Goal: Transaction & Acquisition: Book appointment/travel/reservation

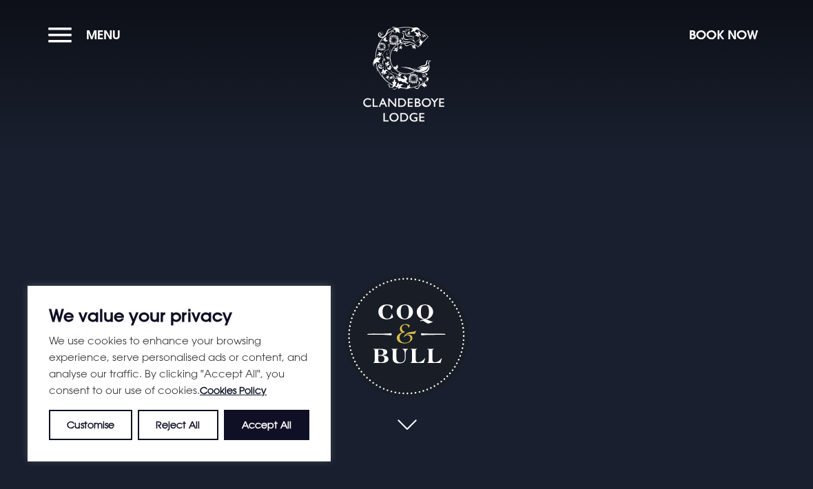
click at [721, 38] on button "Book Now" at bounding box center [723, 35] width 83 height 30
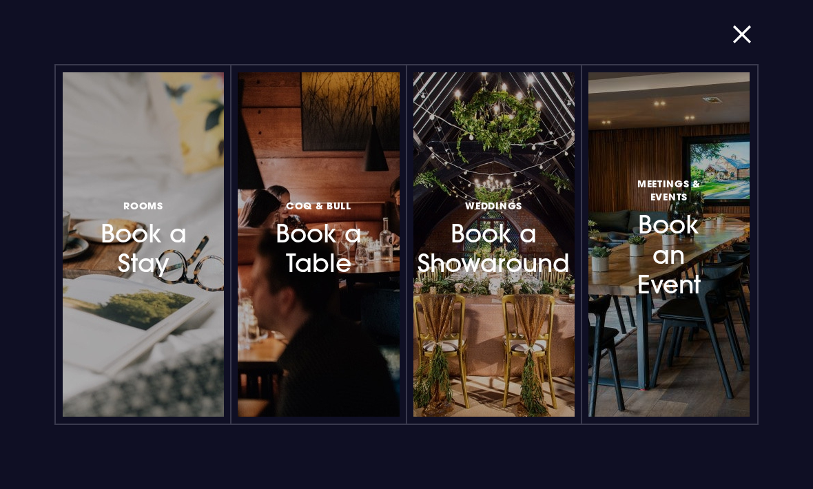
click at [343, 266] on h3 "Coq & Bull Book a Table" at bounding box center [319, 237] width 94 height 82
click at [383, 245] on div at bounding box center [383, 245] width 0 height 0
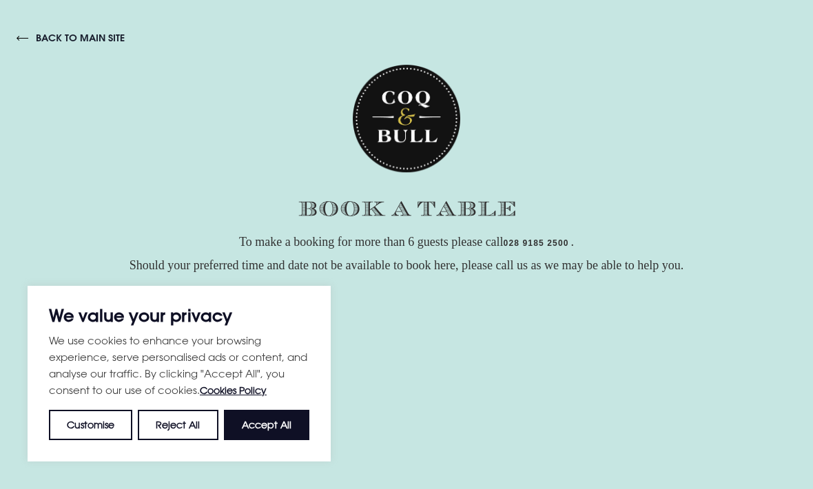
click at [294, 437] on button "Accept All" at bounding box center [266, 425] width 85 height 30
checkbox input "true"
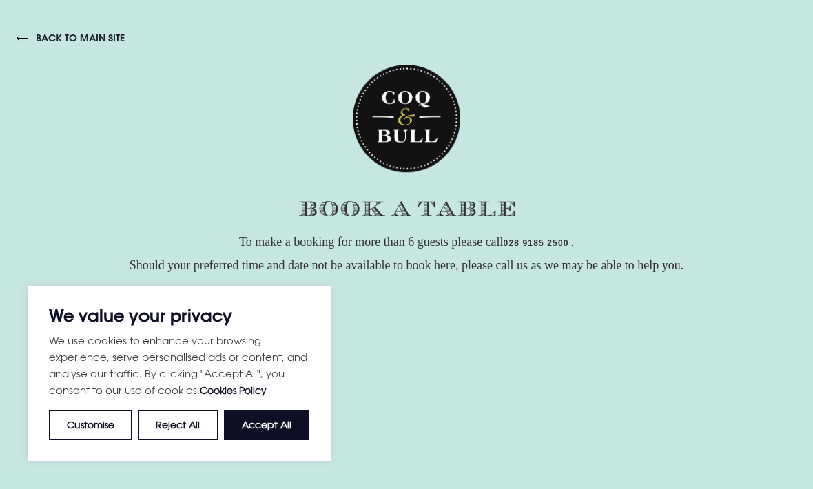
checkbox input "true"
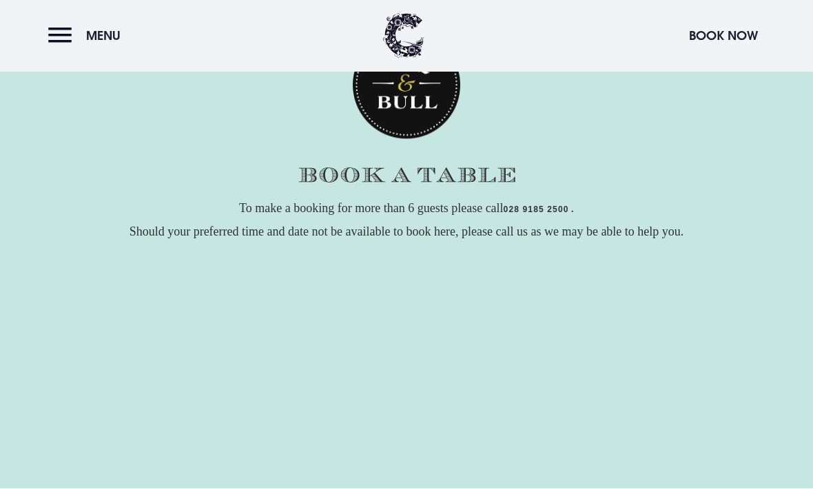
scroll to position [23, 0]
